Goal: Information Seeking & Learning: Learn about a topic

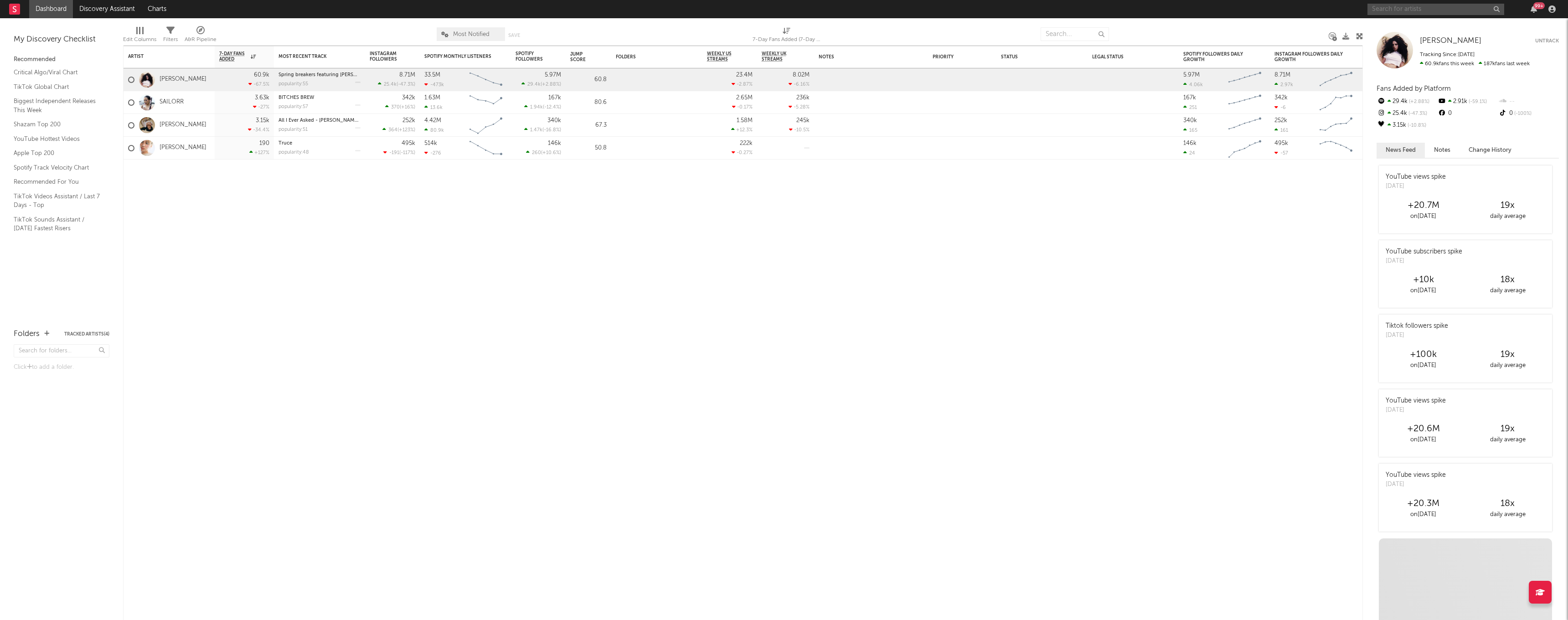
click at [1467, 7] on input "text" at bounding box center [1435, 9] width 137 height 11
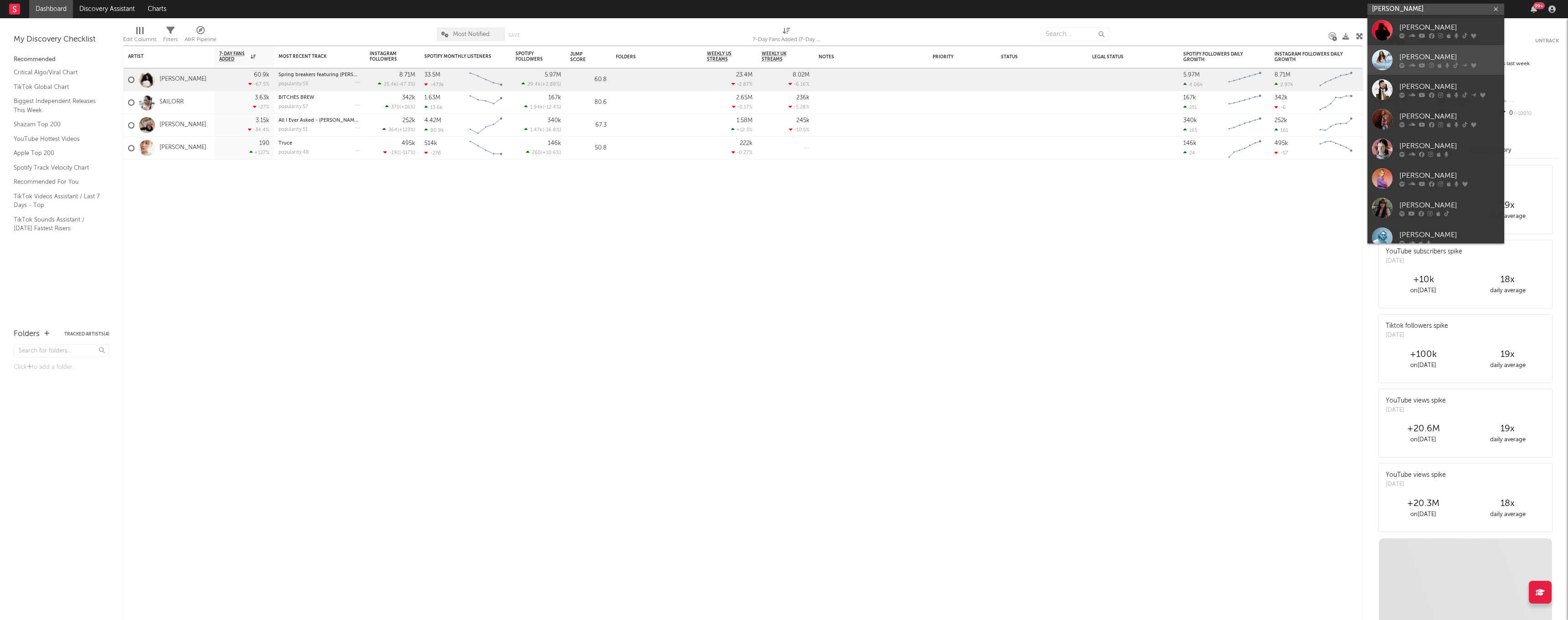
type input "[PERSON_NAME]"
click at [1410, 55] on div "[PERSON_NAME]" at bounding box center [1450, 57] width 100 height 11
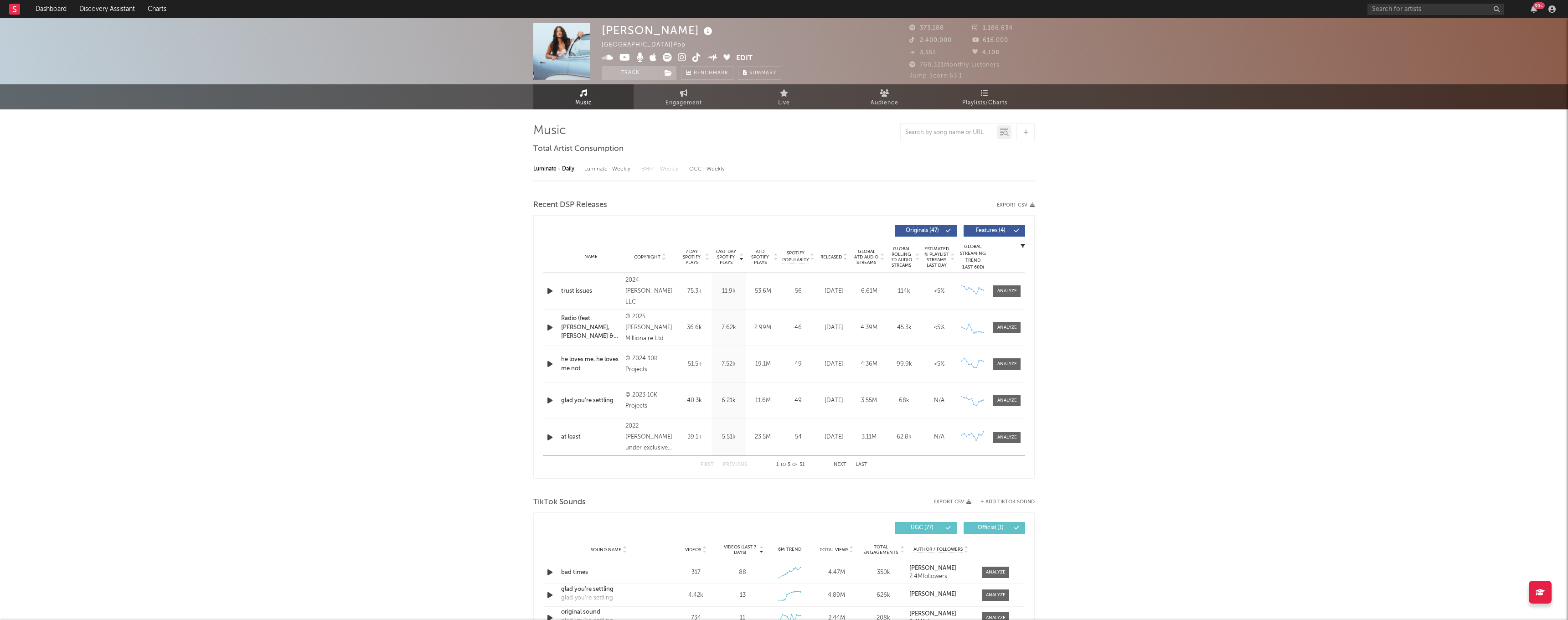
select select "6m"
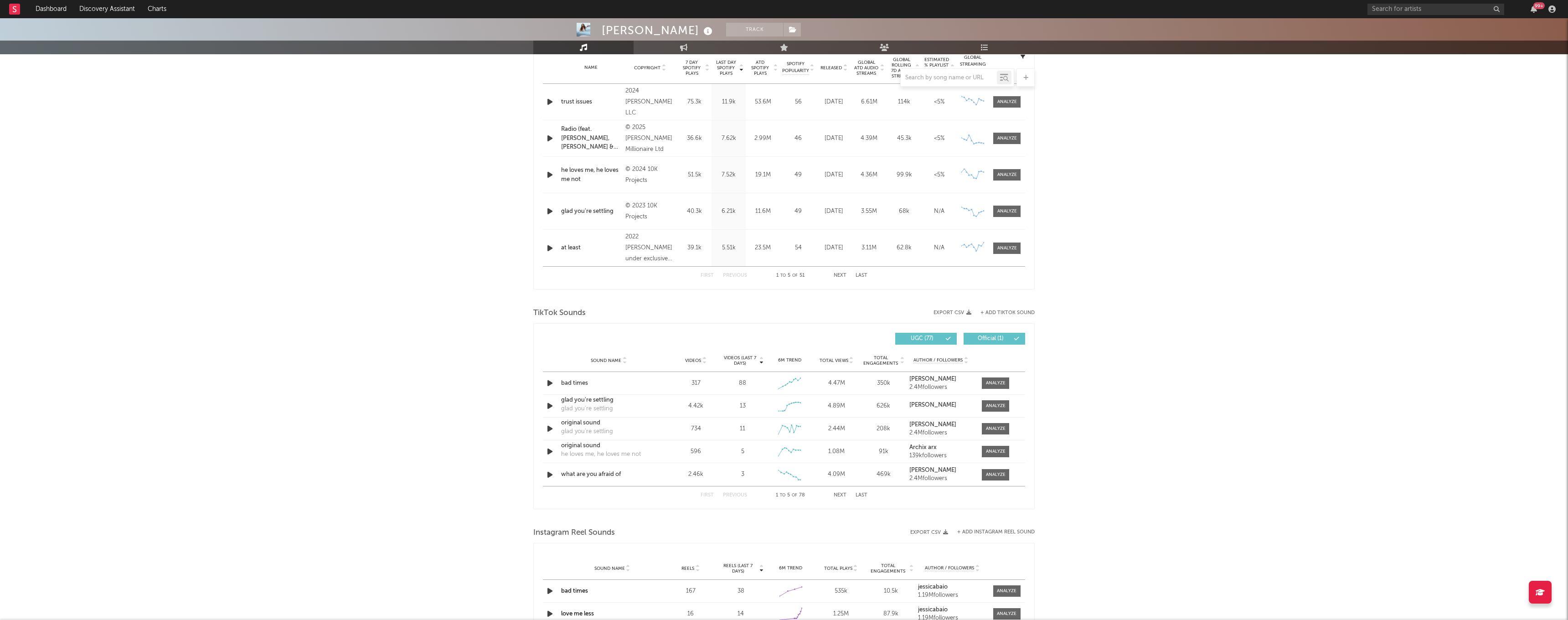
scroll to position [373, 0]
click at [844, 493] on button "Next" at bounding box center [840, 493] width 13 height 5
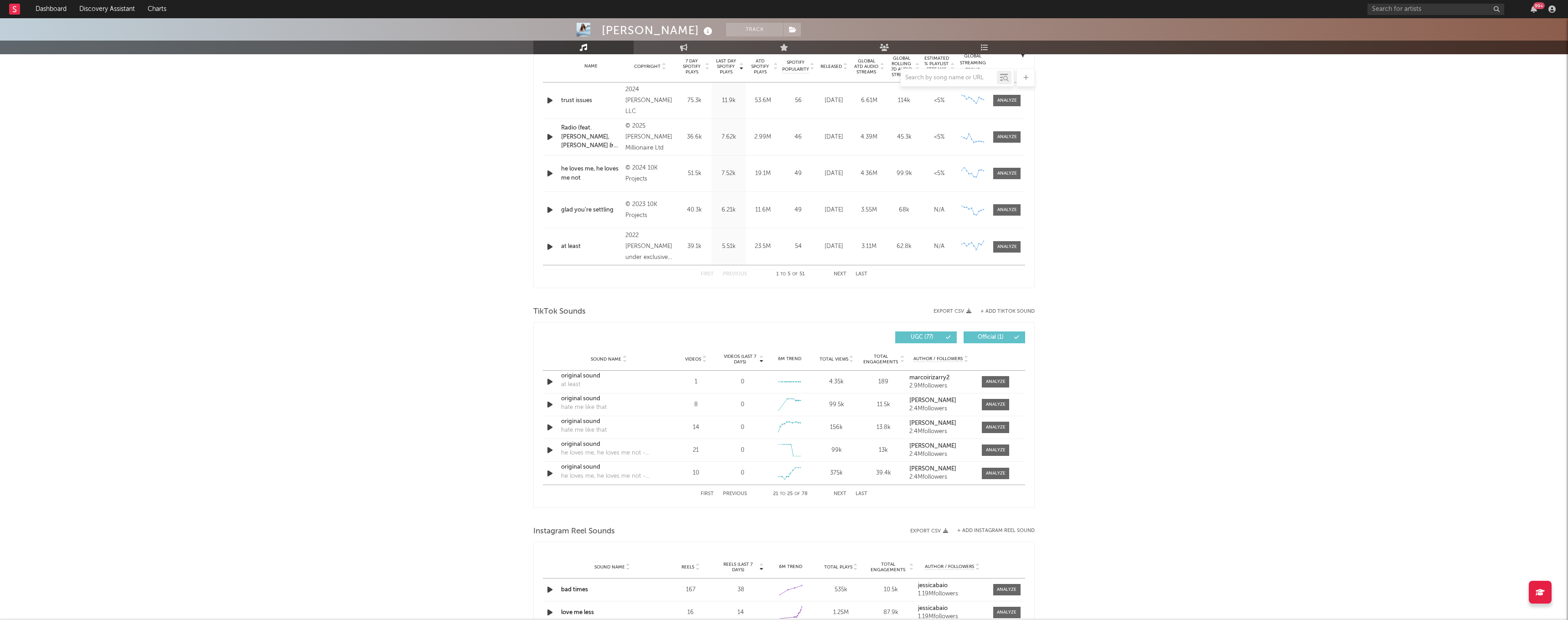
click at [844, 493] on button "Next" at bounding box center [840, 493] width 13 height 5
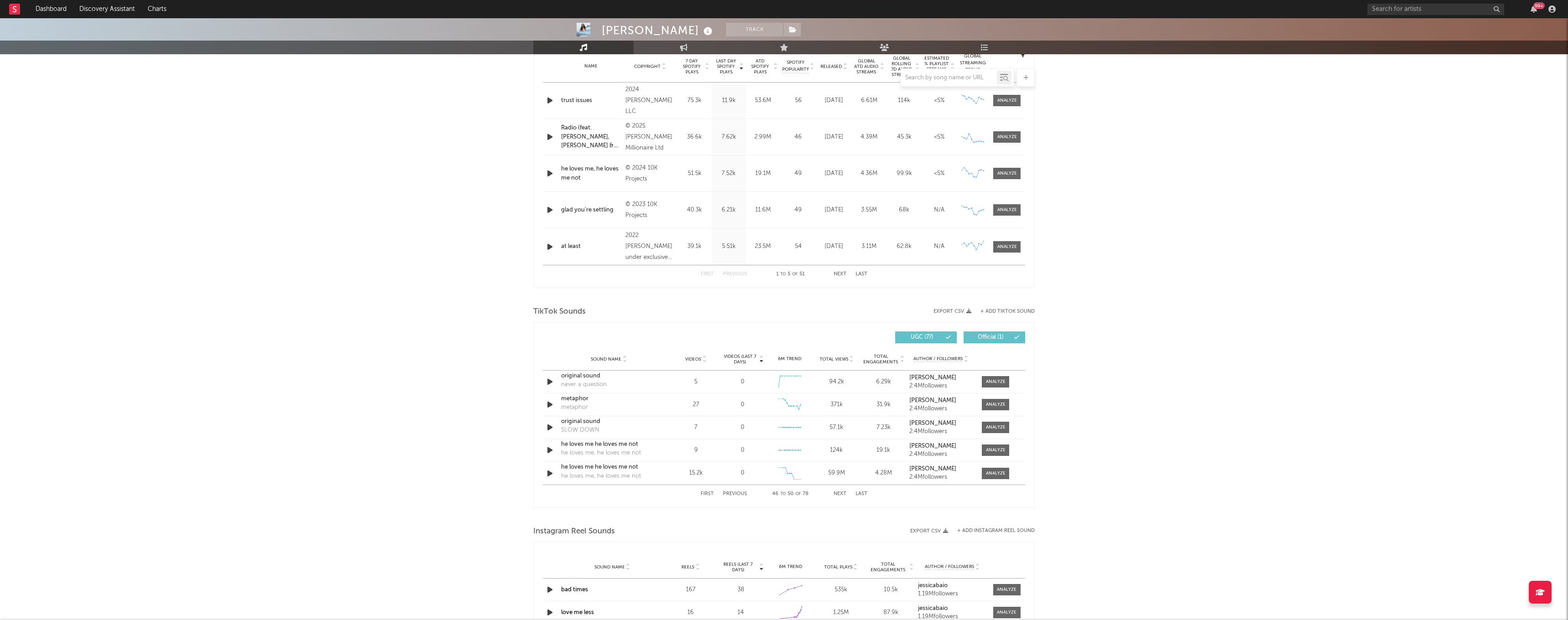
click at [844, 493] on button "Next" at bounding box center [840, 493] width 13 height 5
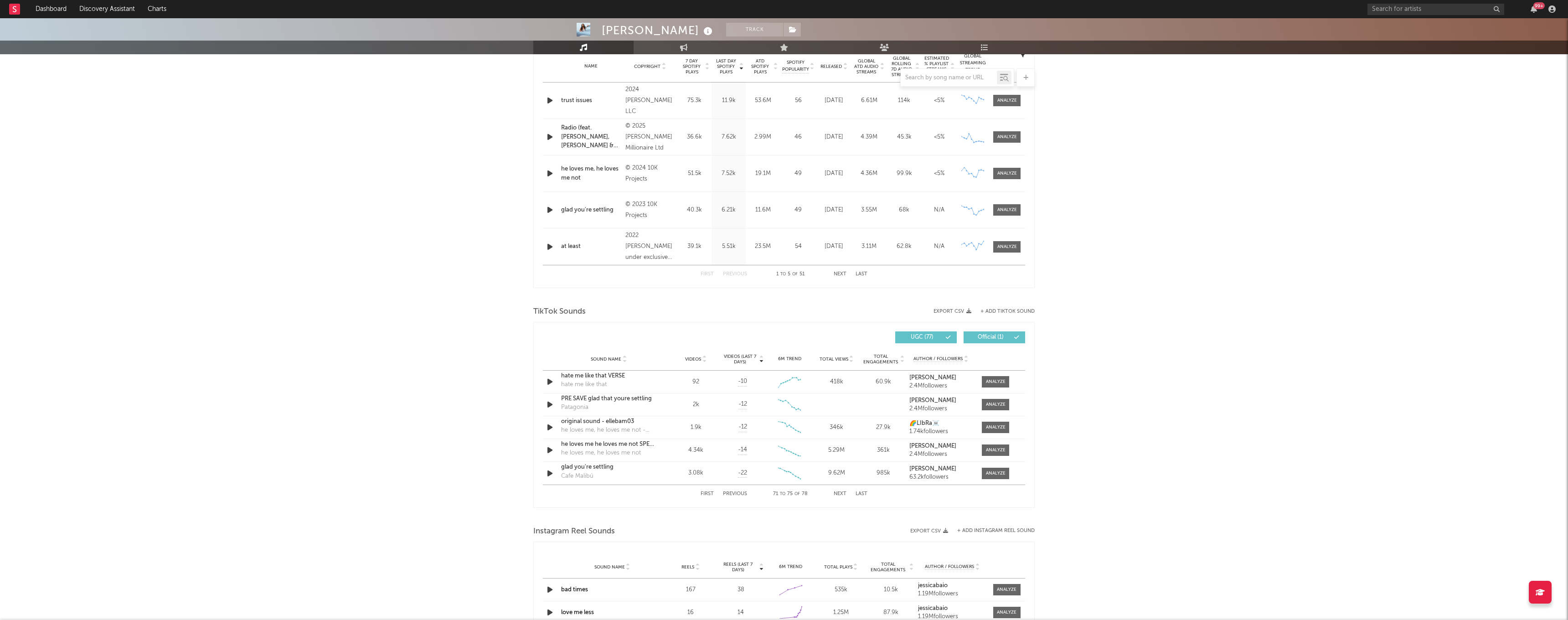
click at [844, 493] on button "Next" at bounding box center [840, 493] width 13 height 5
drag, startPoint x: 716, startPoint y: 471, endPoint x: 675, endPoint y: 459, distance: 42.7
click at [675, 459] on div "Videos (last 7 days) Sound Name Videos Videos (last 7 days) Total Views Total E…" at bounding box center [784, 414] width 483 height 176
click at [996, 404] on div at bounding box center [995, 404] width 19 height 7
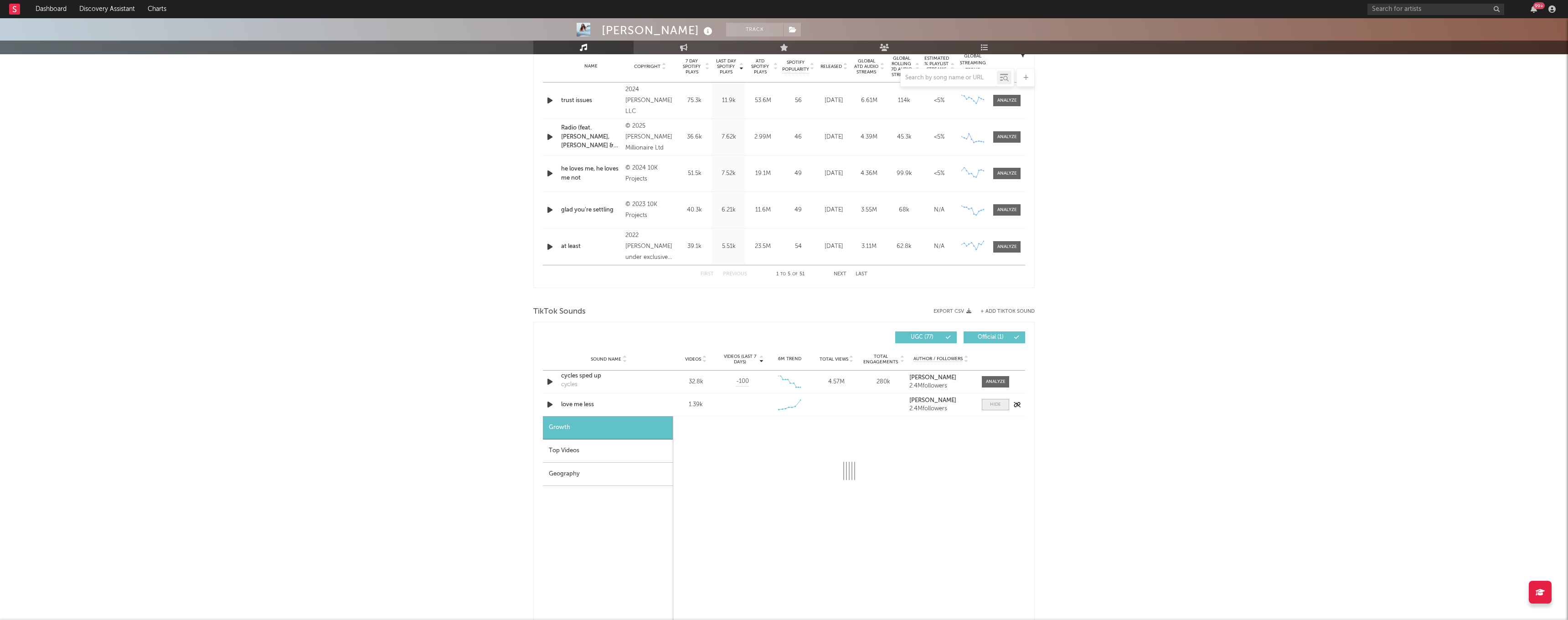
select select "1w"
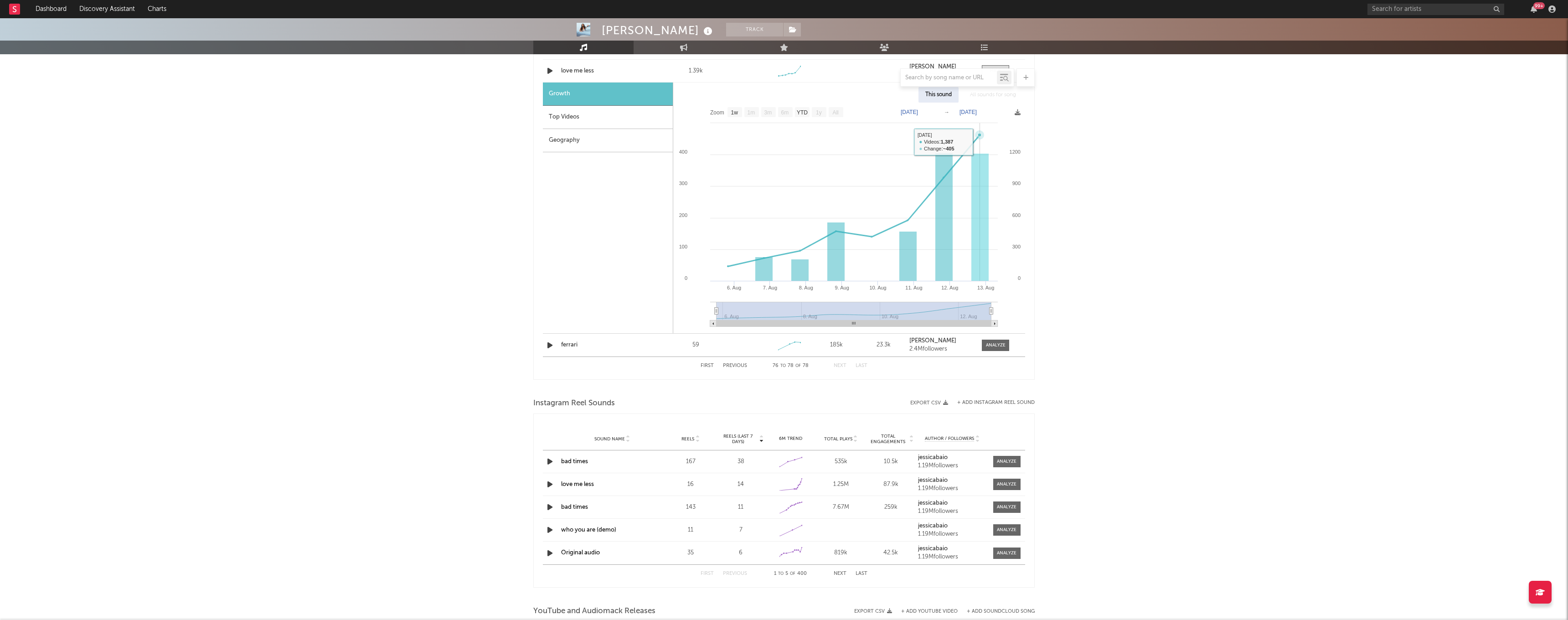
scroll to position [707, 0]
